Goal: Information Seeking & Learning: Learn about a topic

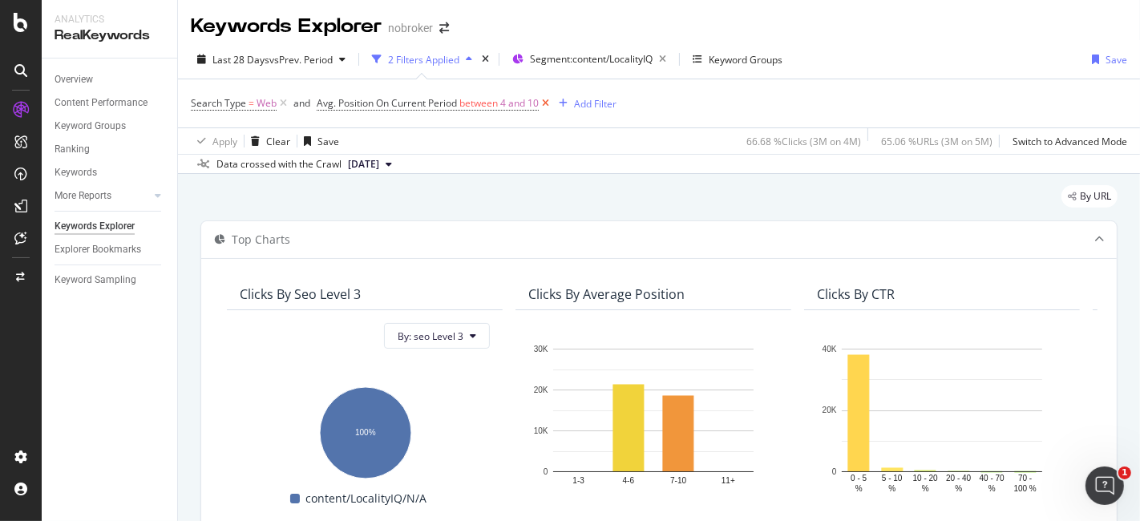
click at [550, 103] on icon at bounding box center [546, 103] width 14 height 16
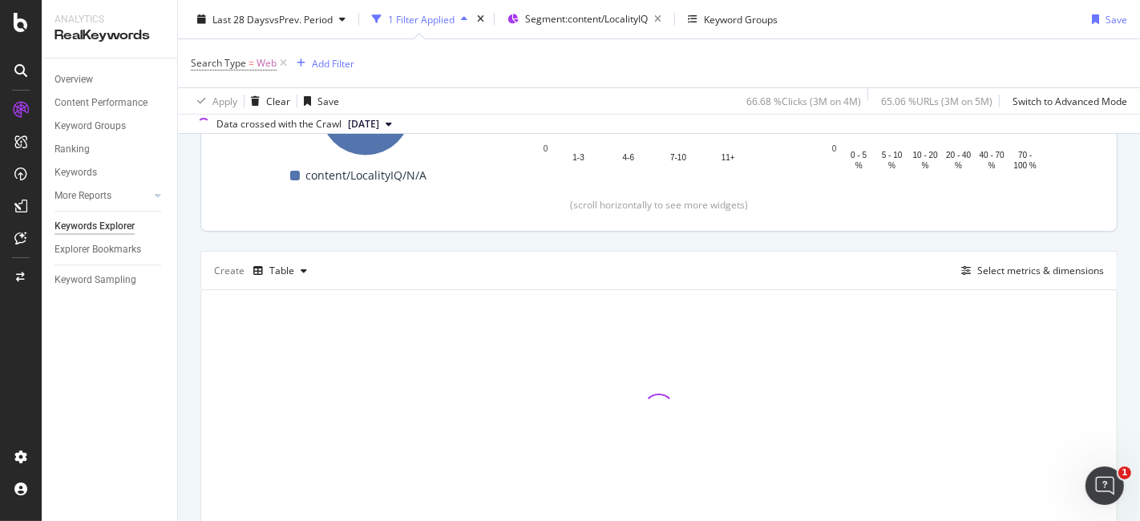
scroll to position [356, 0]
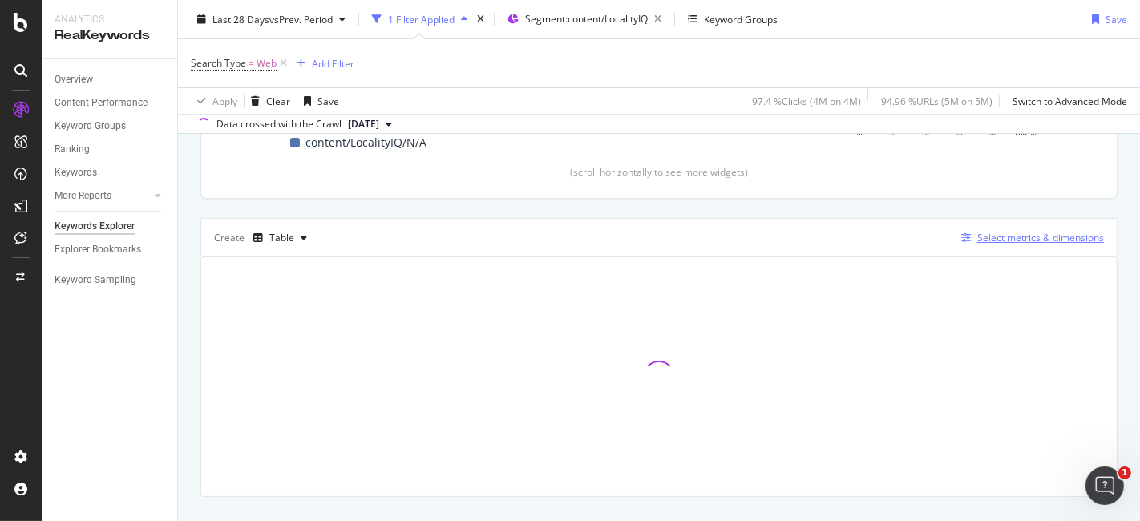
click at [998, 242] on div "Select metrics & dimensions" at bounding box center [1040, 238] width 127 height 14
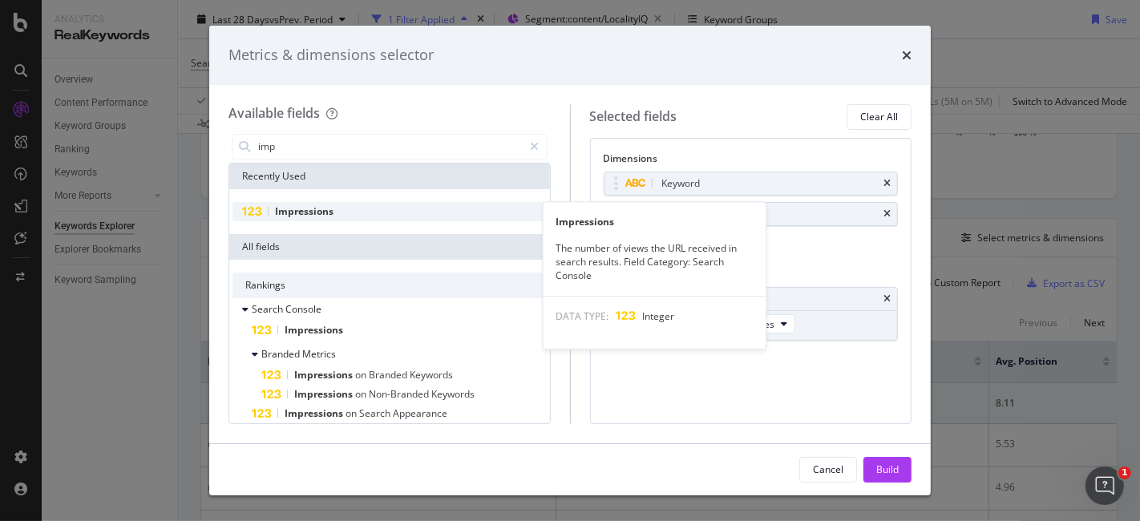
type input "imp"
click at [346, 212] on div "Impressions" at bounding box center [390, 211] width 314 height 19
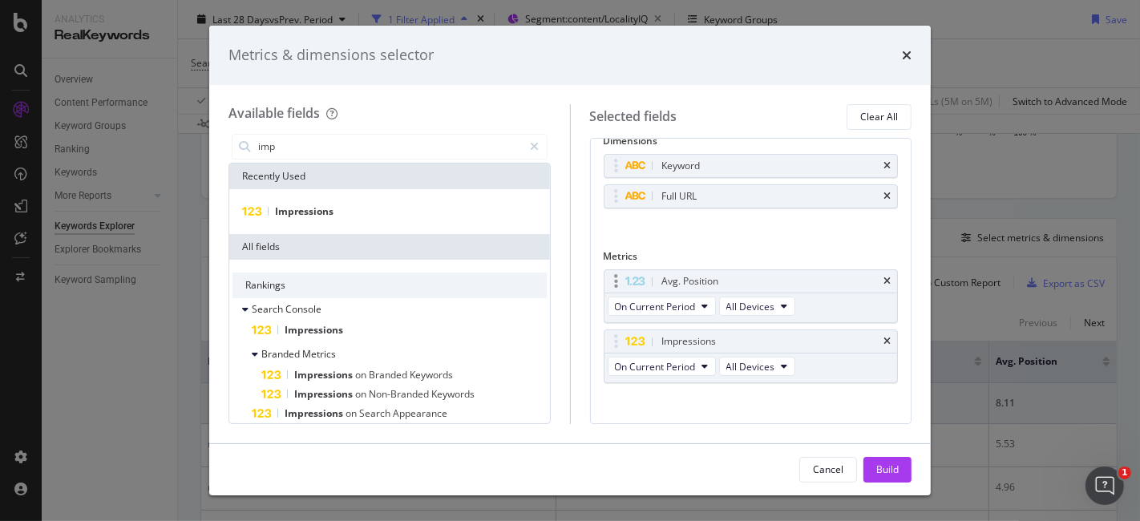
scroll to position [27, 0]
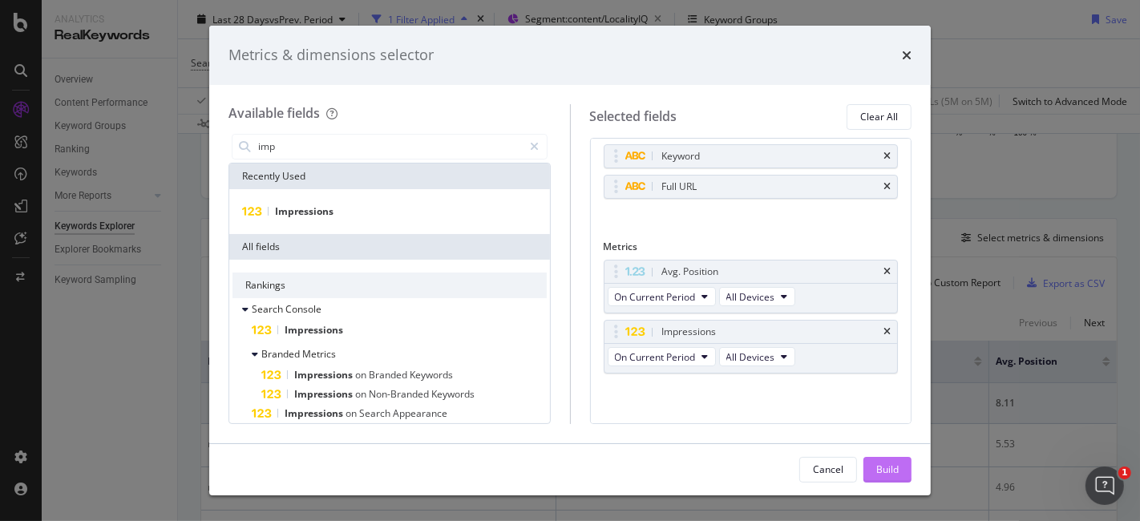
click at [896, 469] on div "Build" at bounding box center [887, 470] width 22 height 14
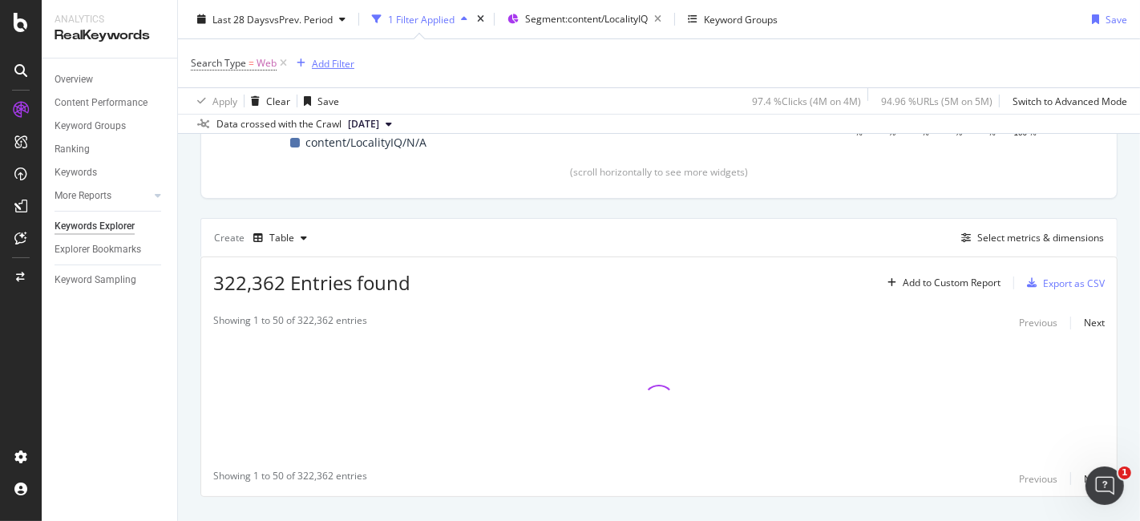
click at [322, 65] on div "Add Filter" at bounding box center [333, 63] width 42 height 14
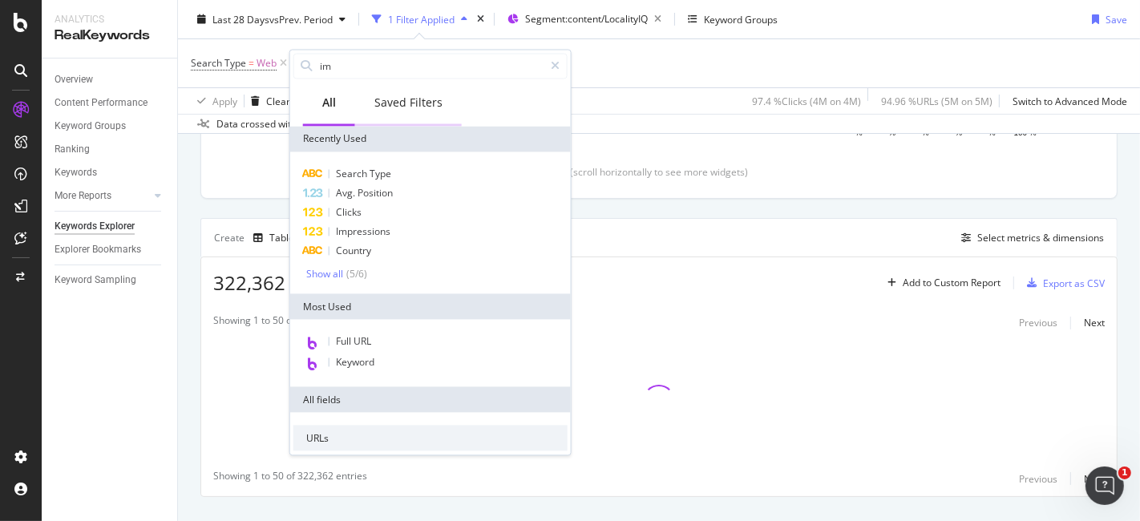
type input "imp"
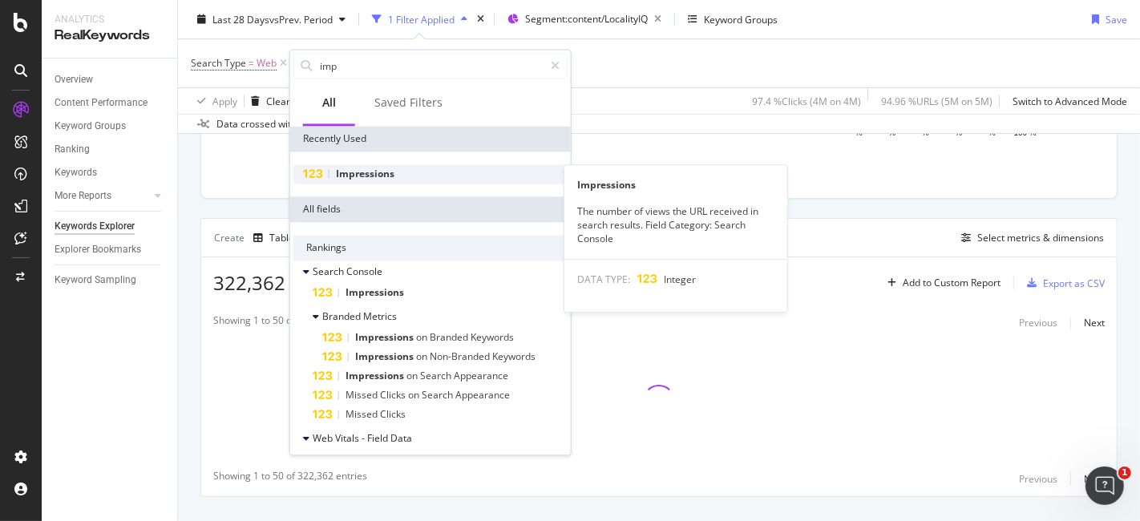
click at [387, 180] on span "Impressions" at bounding box center [365, 174] width 59 height 14
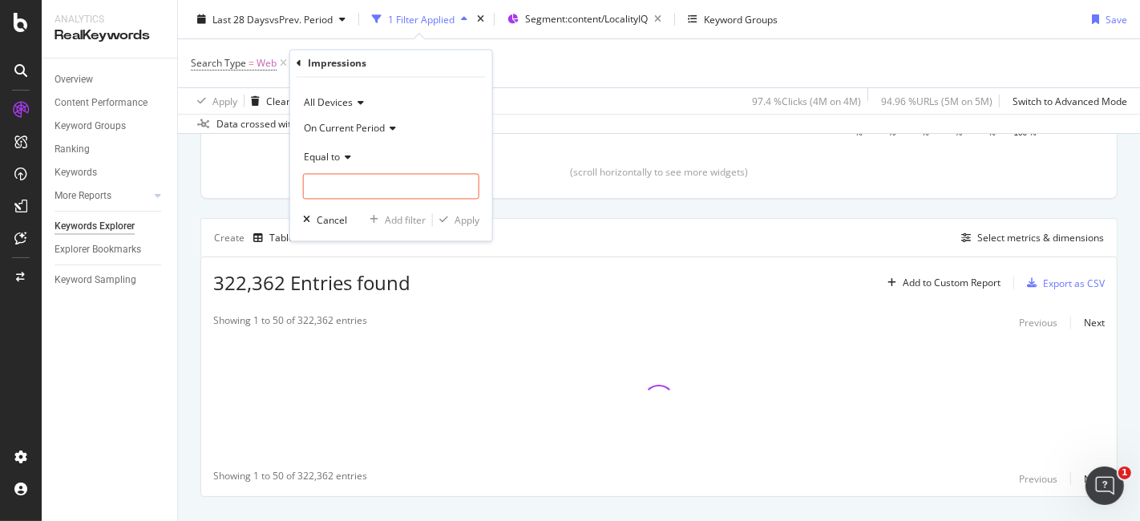
click at [348, 163] on div "Equal to" at bounding box center [391, 158] width 176 height 26
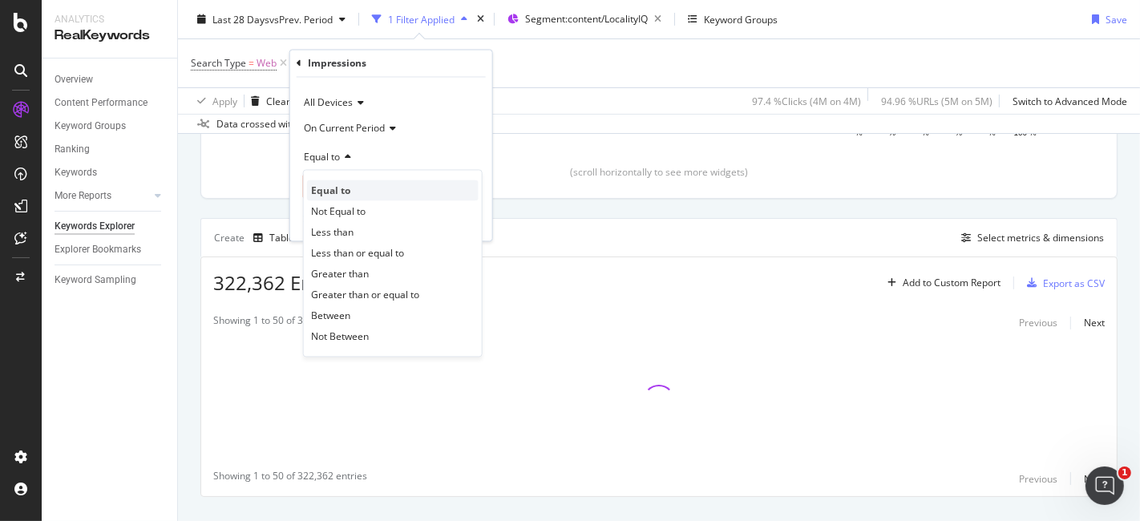
click at [358, 185] on div "Equal to" at bounding box center [393, 190] width 172 height 21
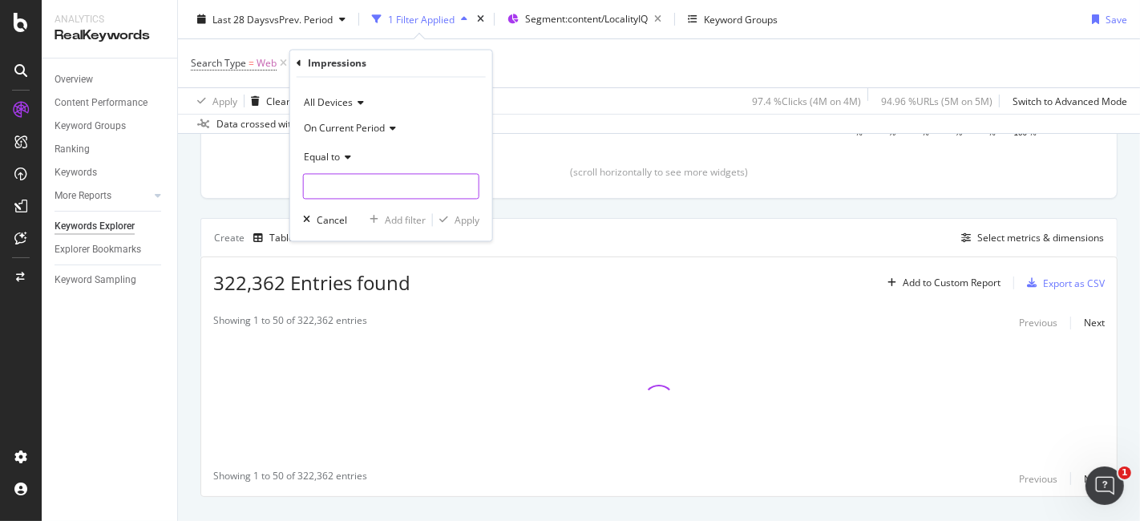
click at [358, 185] on input "number" at bounding box center [391, 187] width 176 height 26
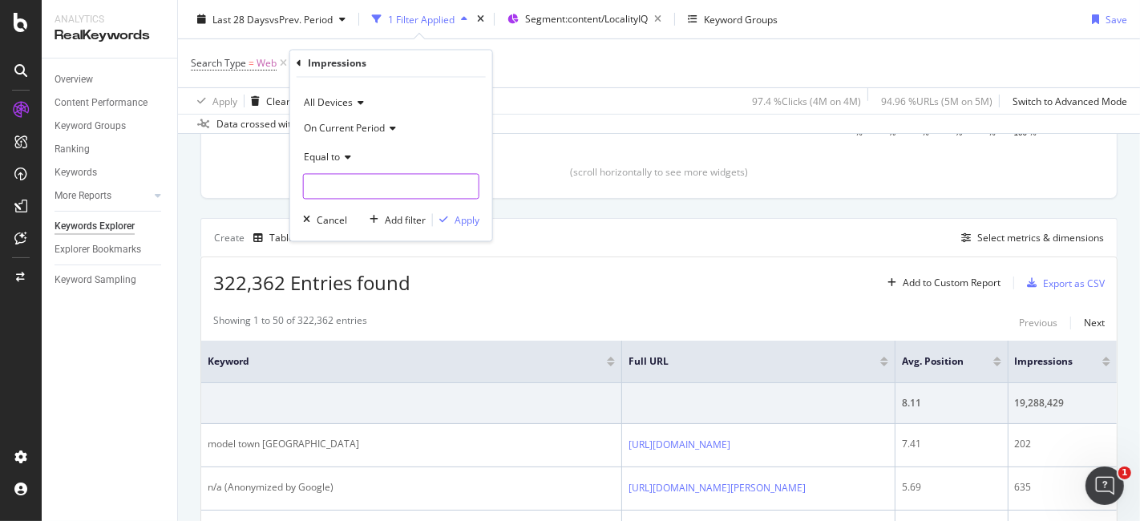
type input "0"
click at [463, 219] on div "Apply" at bounding box center [467, 220] width 25 height 14
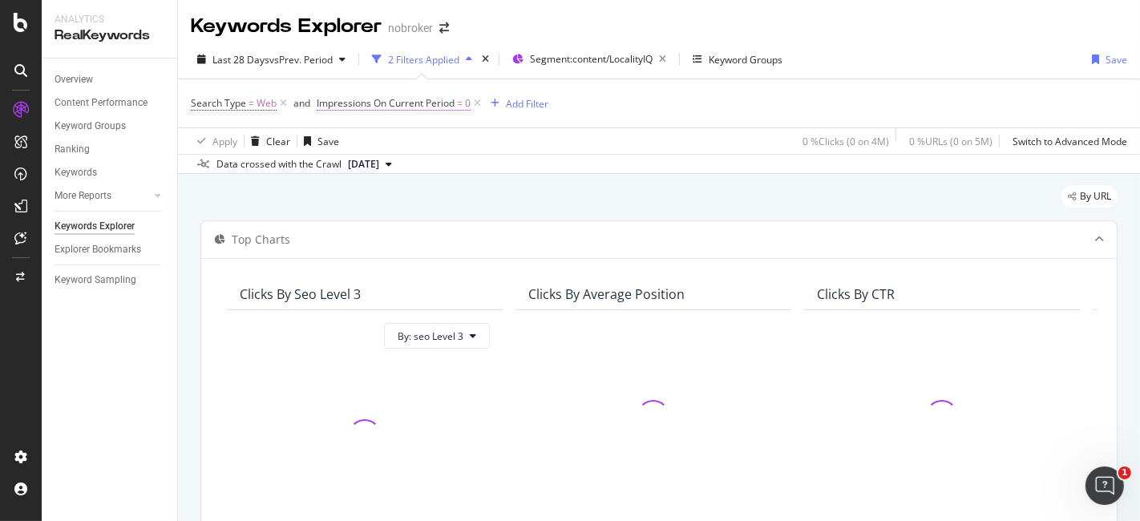
click at [451, 103] on span "Impressions On Current Period" at bounding box center [386, 103] width 138 height 14
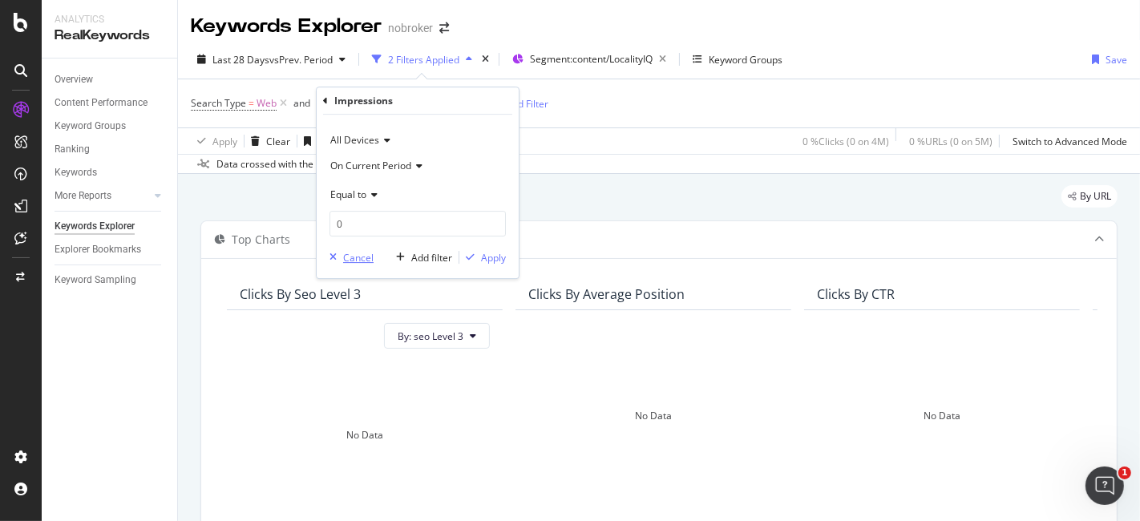
click at [361, 261] on div "Cancel" at bounding box center [358, 258] width 30 height 14
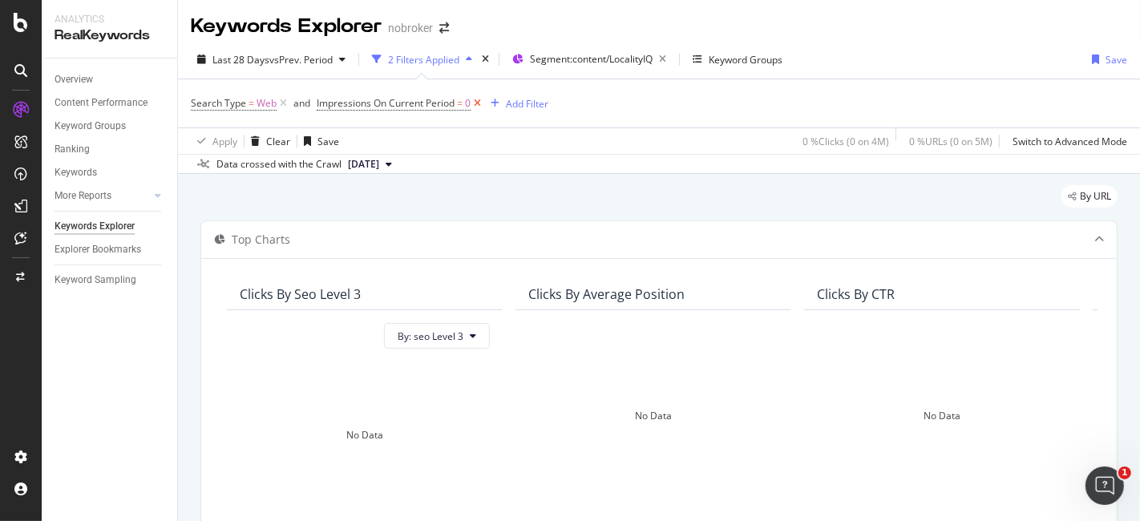
click at [476, 97] on icon at bounding box center [478, 103] width 14 height 16
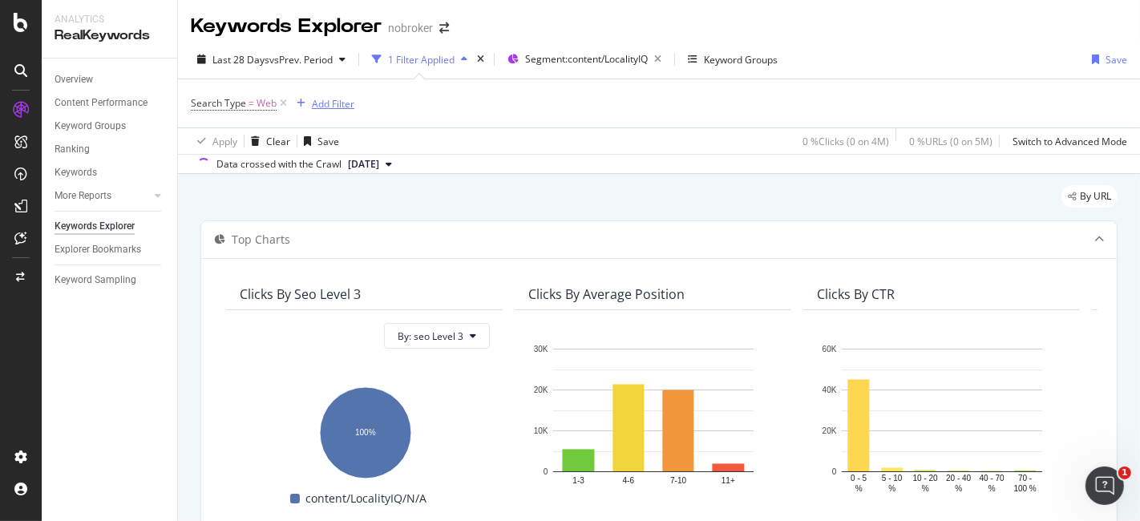
click at [338, 106] on div "Add Filter" at bounding box center [333, 104] width 42 height 14
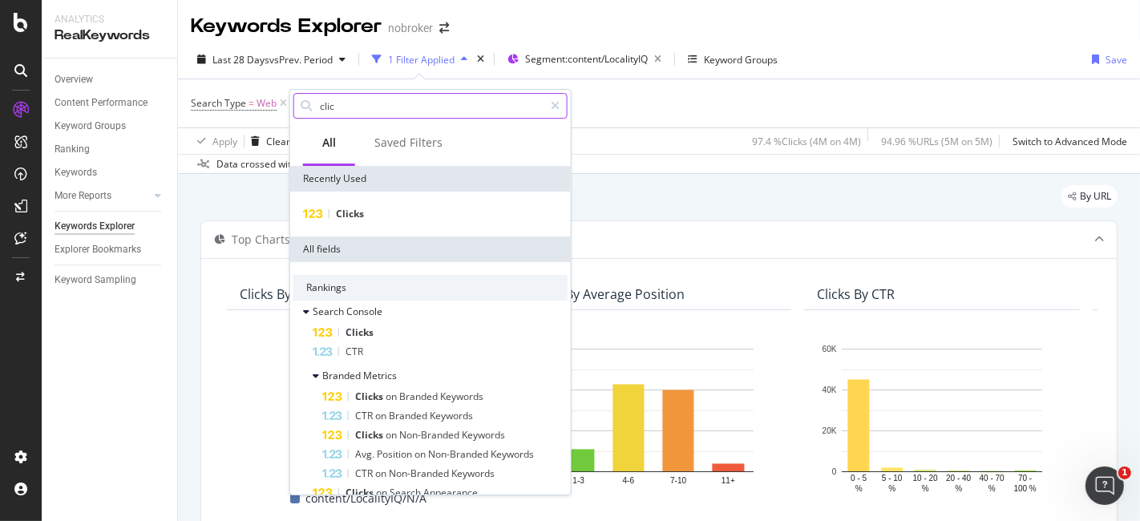
type input "click"
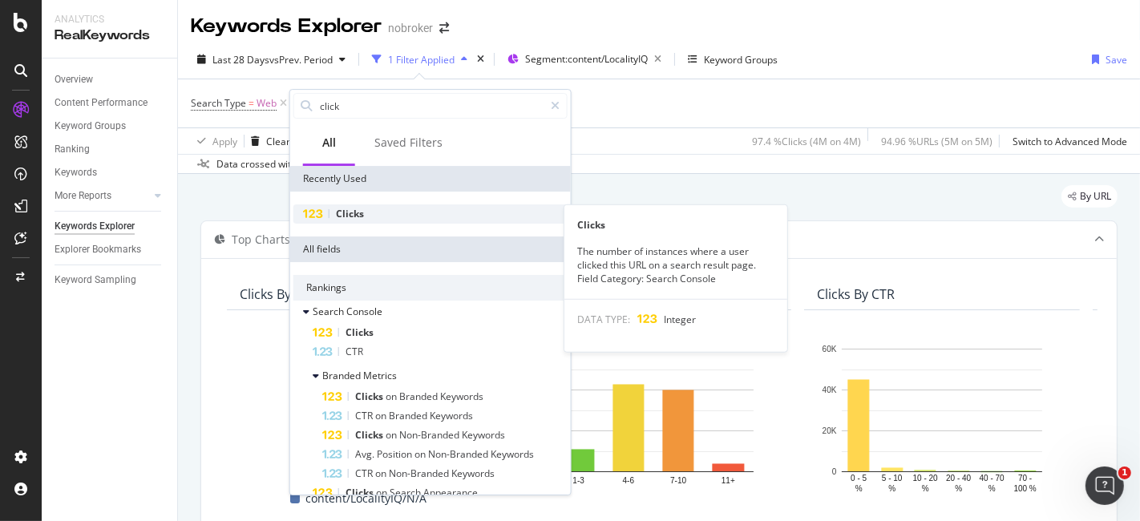
click at [395, 214] on div "Clicks" at bounding box center [430, 213] width 274 height 19
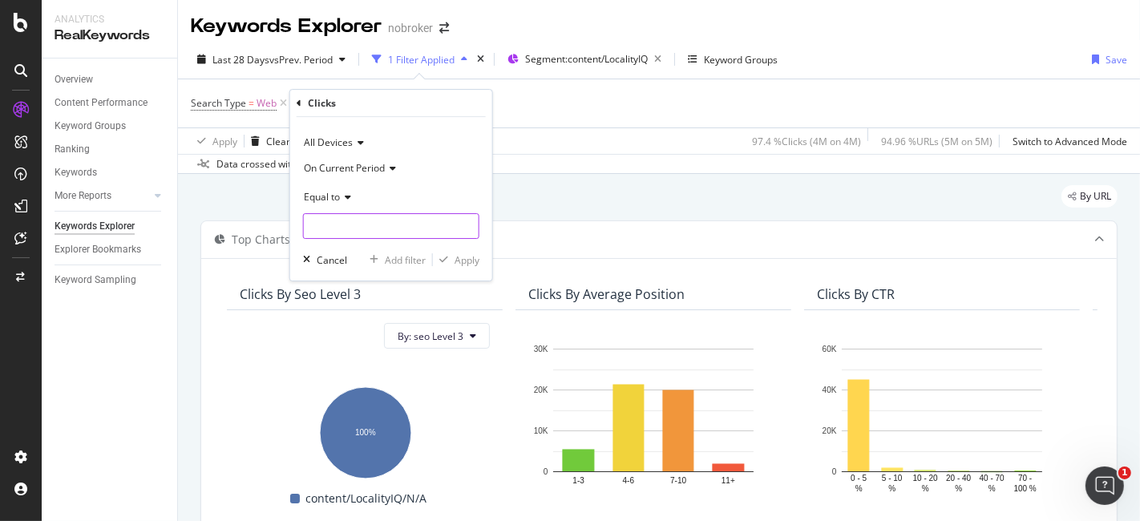
click at [370, 222] on input "number" at bounding box center [391, 226] width 176 height 26
type input "0"
click at [468, 265] on div "Apply" at bounding box center [467, 260] width 25 height 14
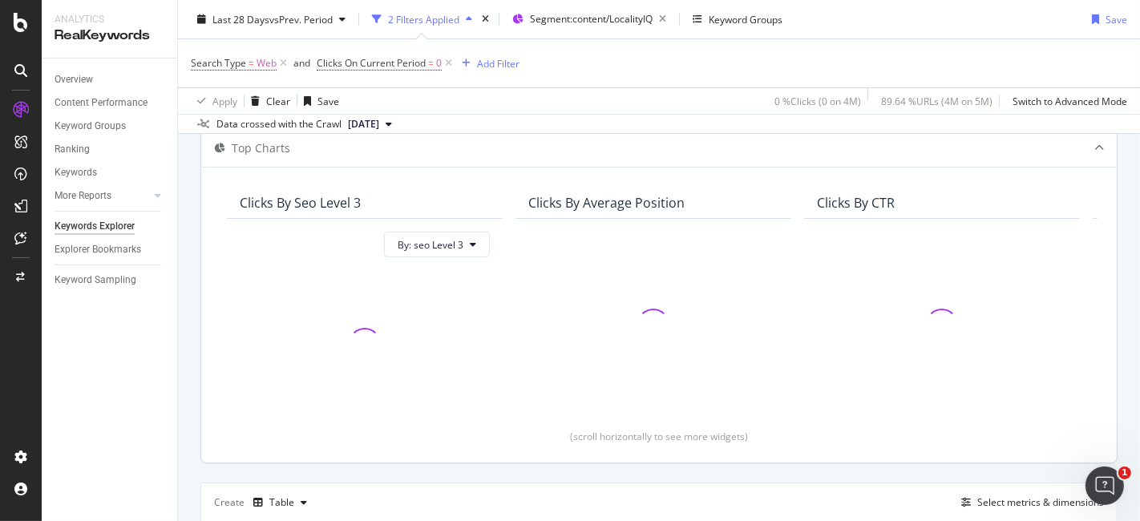
scroll to position [222, 0]
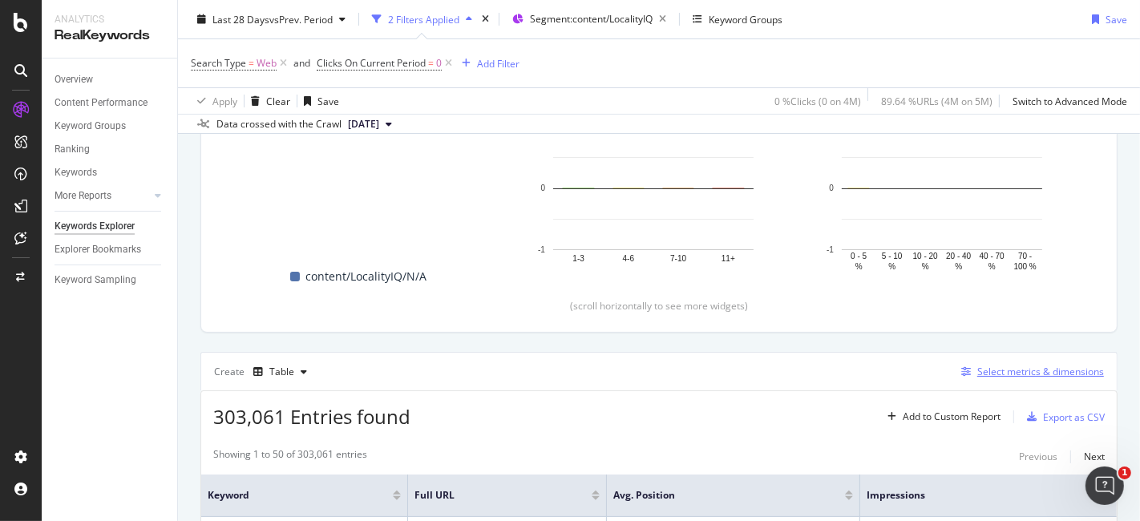
click at [996, 366] on div "Select metrics & dimensions" at bounding box center [1040, 372] width 127 height 14
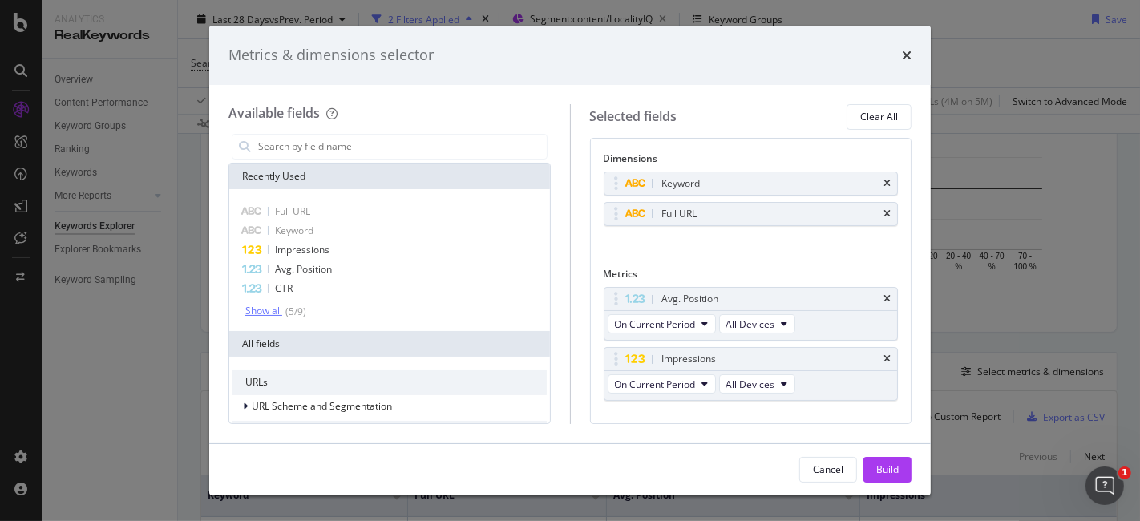
click at [286, 317] on div "( 5 / 9 )" at bounding box center [294, 312] width 24 height 14
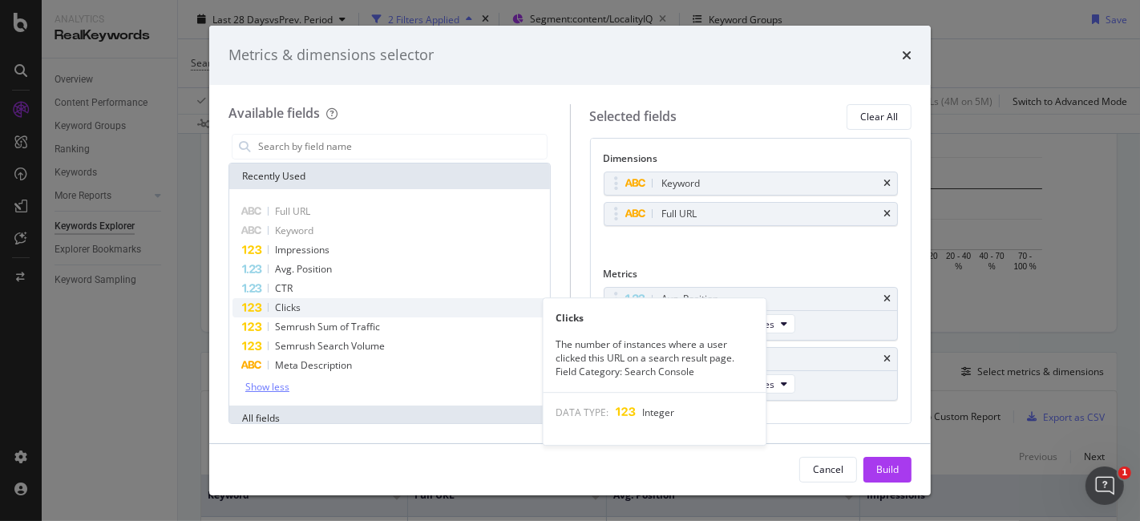
click at [310, 302] on div "Clicks" at bounding box center [390, 307] width 314 height 19
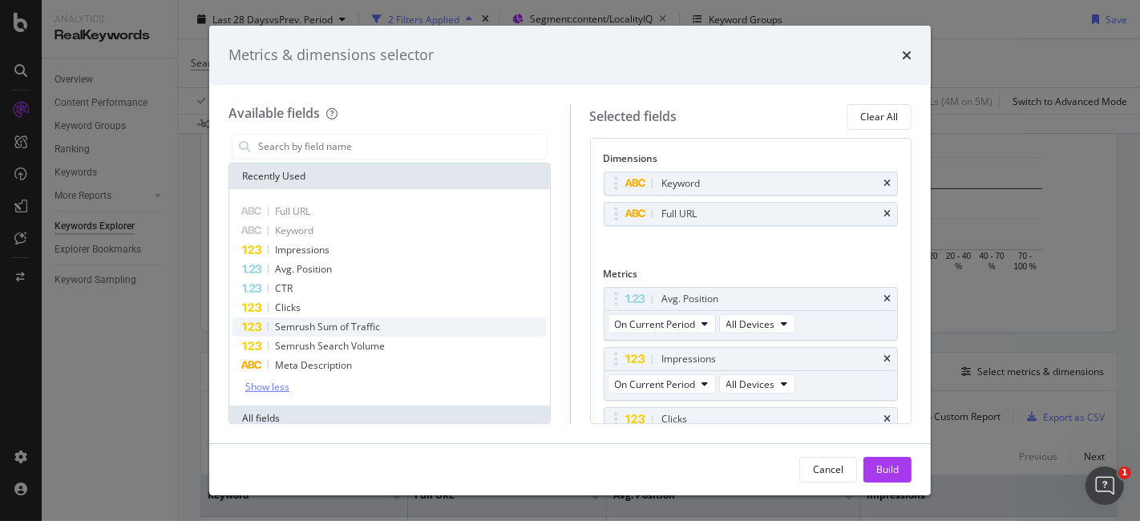
scroll to position [34, 0]
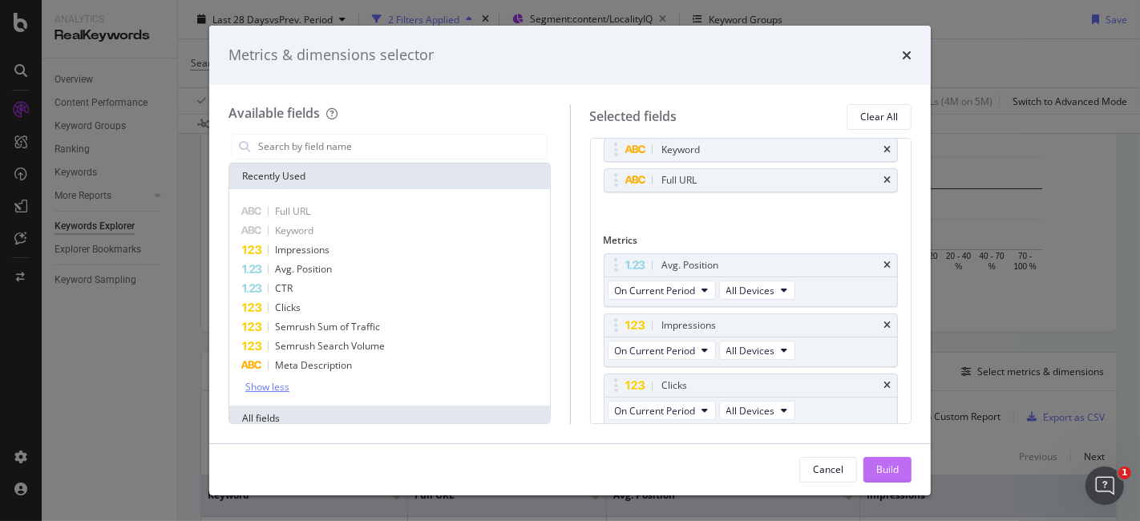
click at [890, 473] on div "Build" at bounding box center [887, 470] width 22 height 14
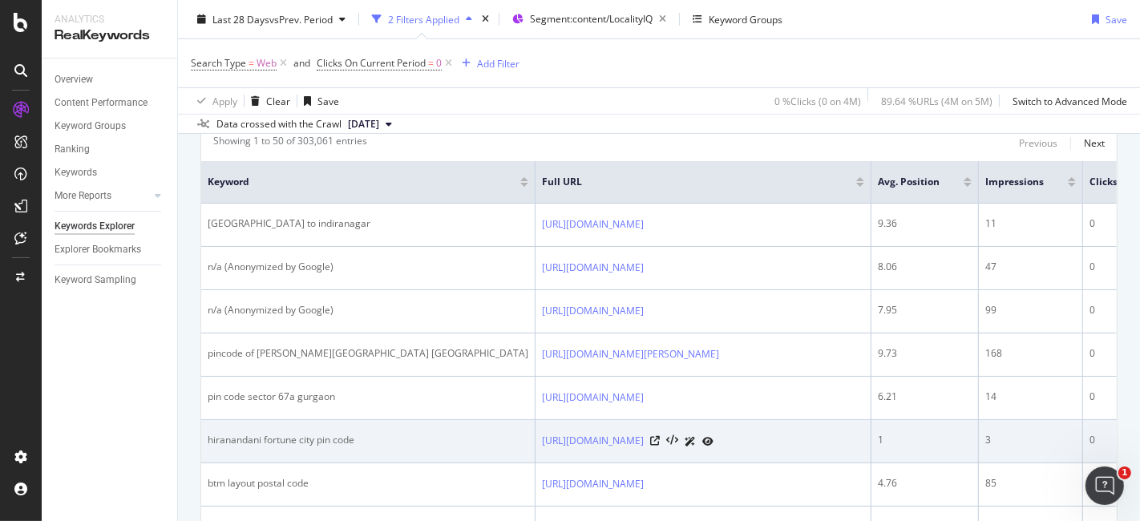
scroll to position [564, 0]
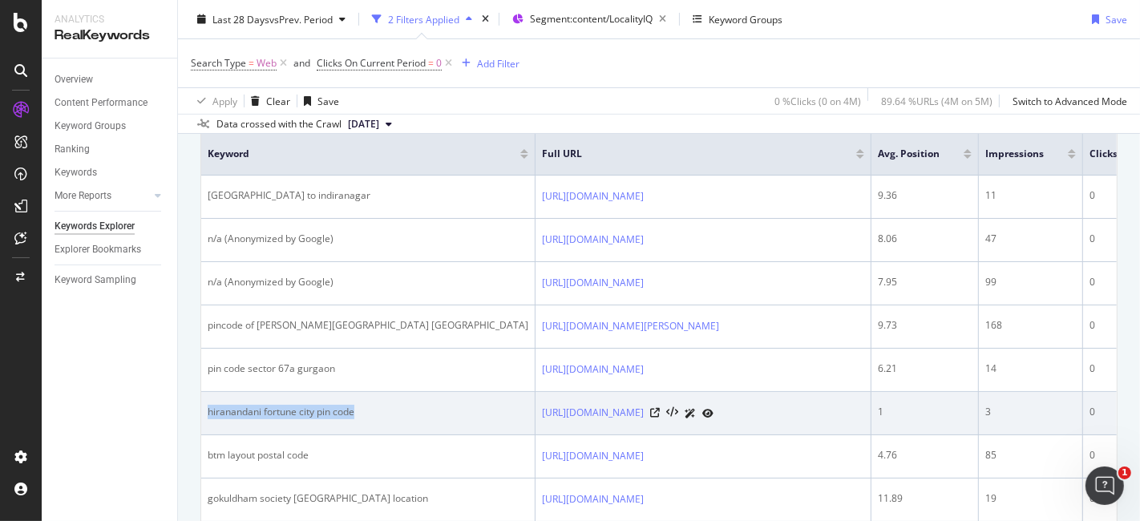
drag, startPoint x: 383, startPoint y: 432, endPoint x: 206, endPoint y: 453, distance: 178.4
click at [206, 435] on td "hiranandani fortune city pin code" at bounding box center [368, 413] width 334 height 43
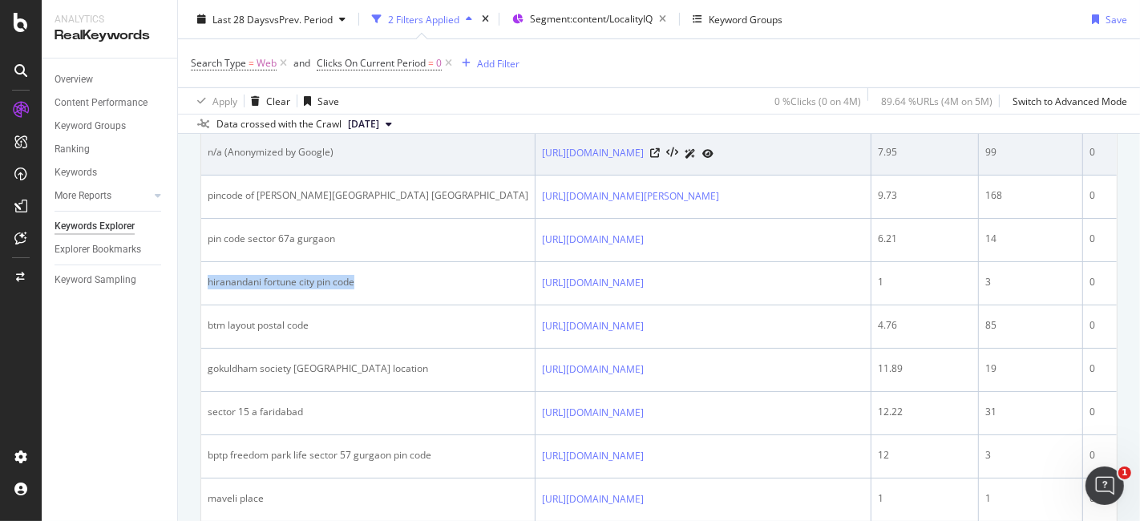
scroll to position [698, 0]
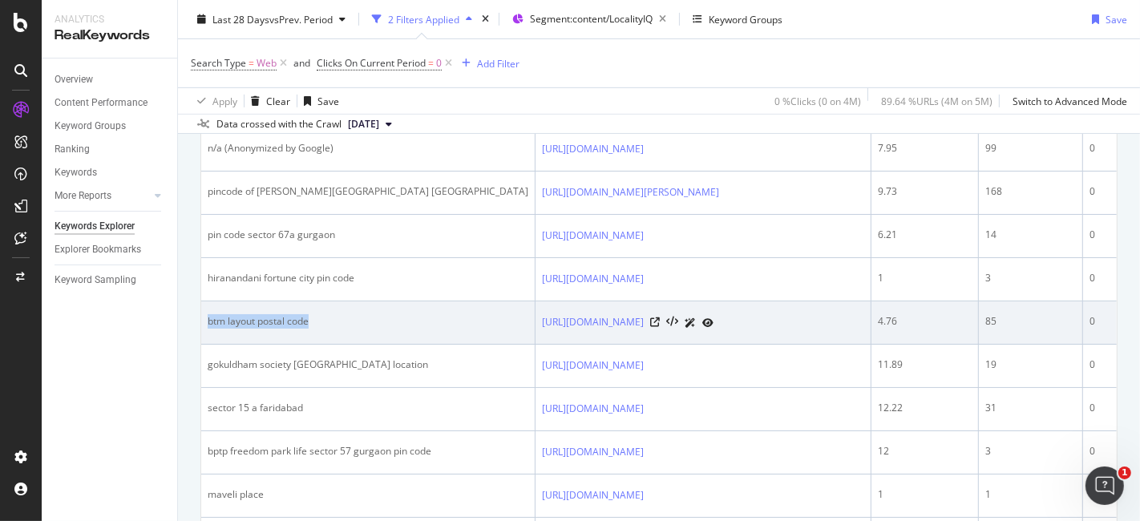
drag, startPoint x: 328, startPoint y: 362, endPoint x: 203, endPoint y: 383, distance: 126.8
click at [203, 345] on td "btm layout postal code" at bounding box center [368, 322] width 334 height 43
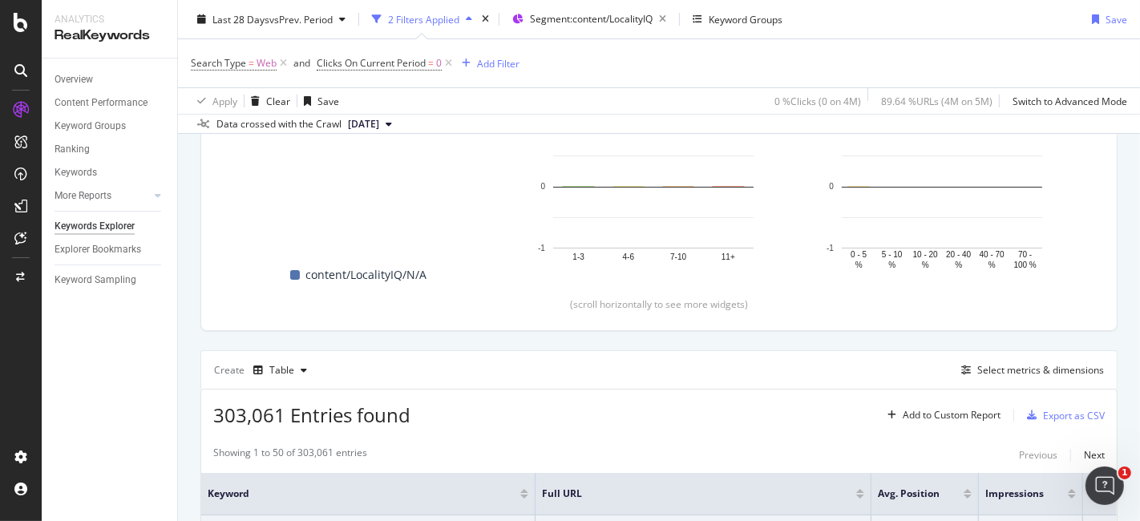
scroll to position [222, 0]
click at [495, 322] on div "Clicks By seo Level 3 By: seo Level 3 Hold CTRL while clicking to filter the re…" at bounding box center [659, 184] width 916 height 296
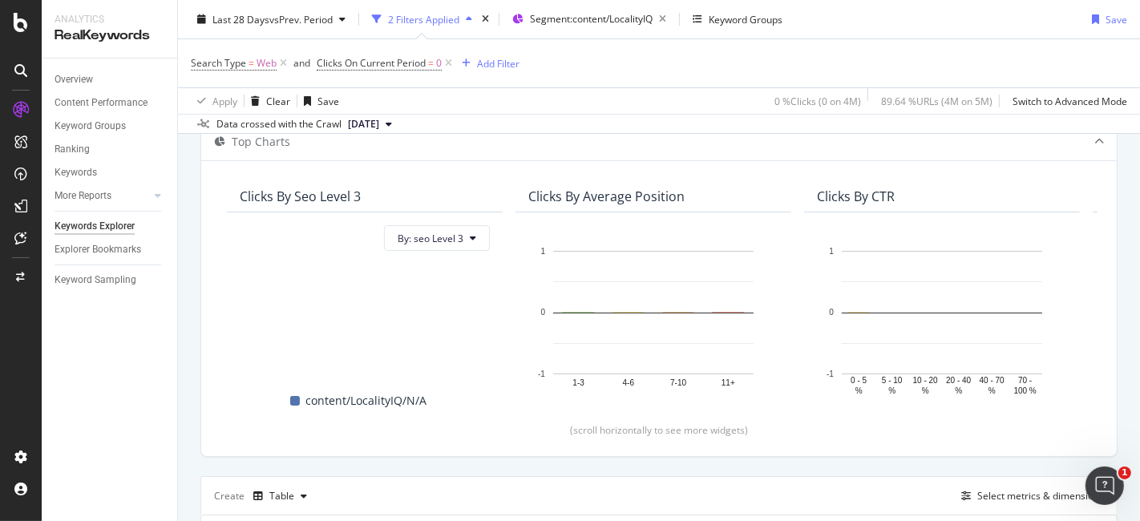
scroll to position [0, 0]
